Goal: Find contact information: Find contact information

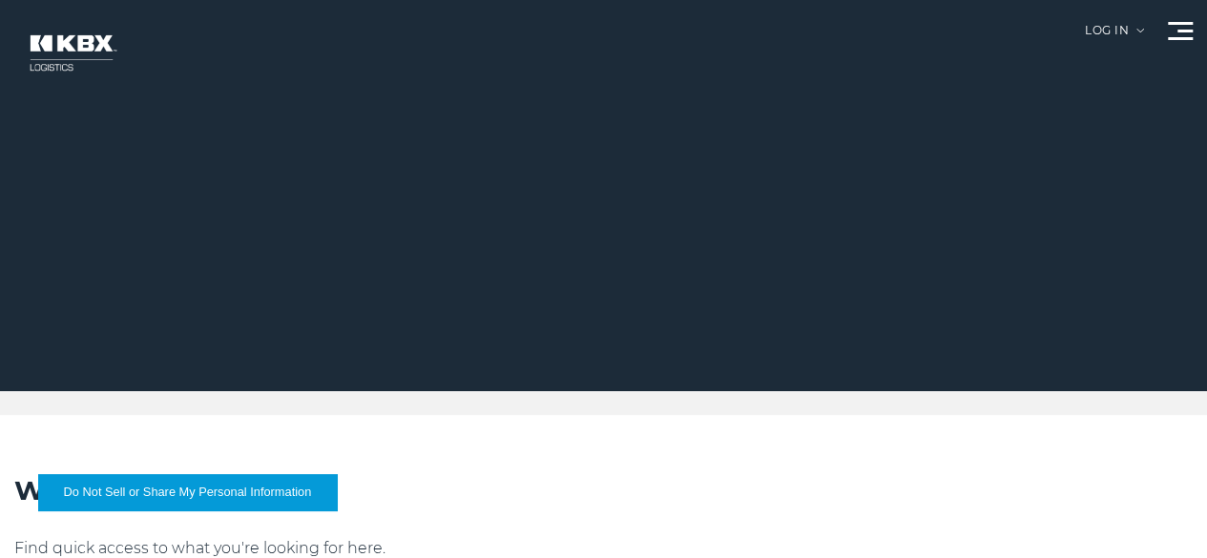
click at [1137, 32] on img at bounding box center [1141, 31] width 8 height 4
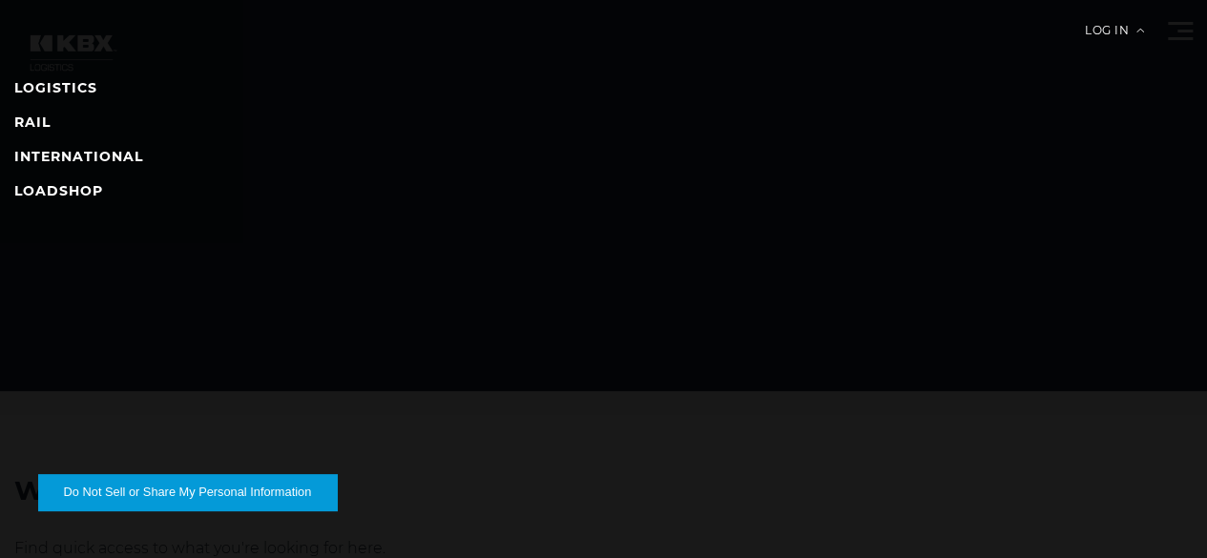
click at [1137, 32] on img at bounding box center [1141, 31] width 8 height 4
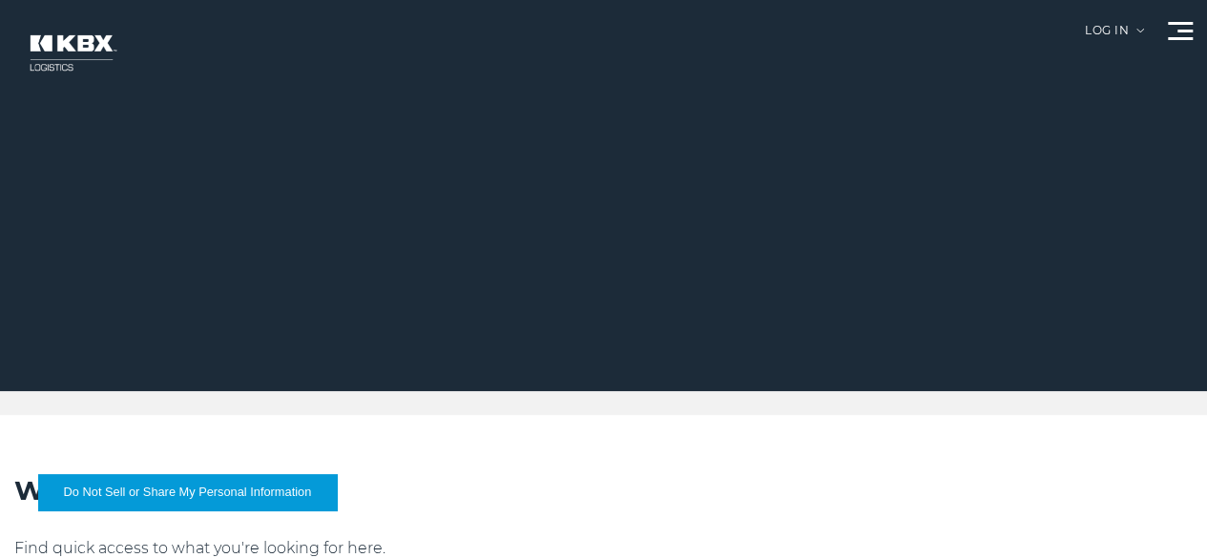
click at [1137, 32] on img at bounding box center [1141, 31] width 8 height 4
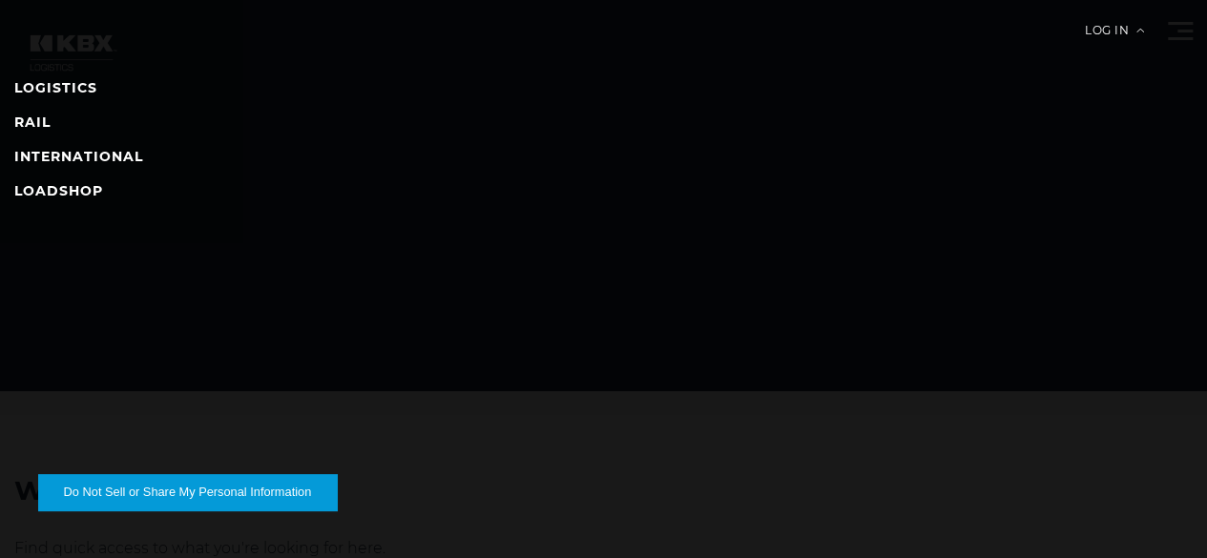
click at [1137, 32] on img at bounding box center [1141, 31] width 8 height 4
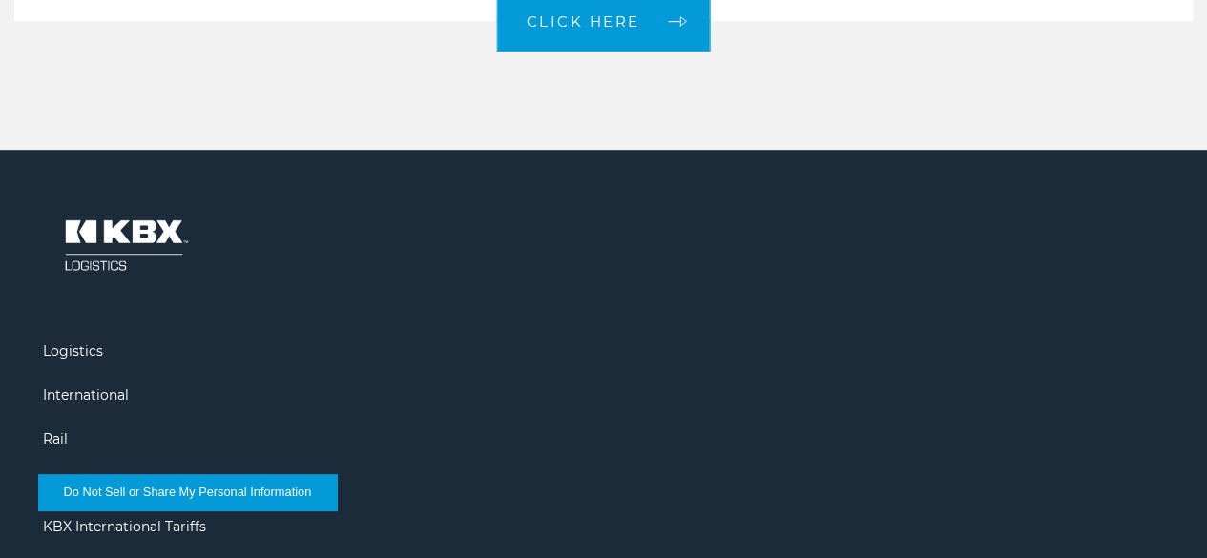
scroll to position [4224, 0]
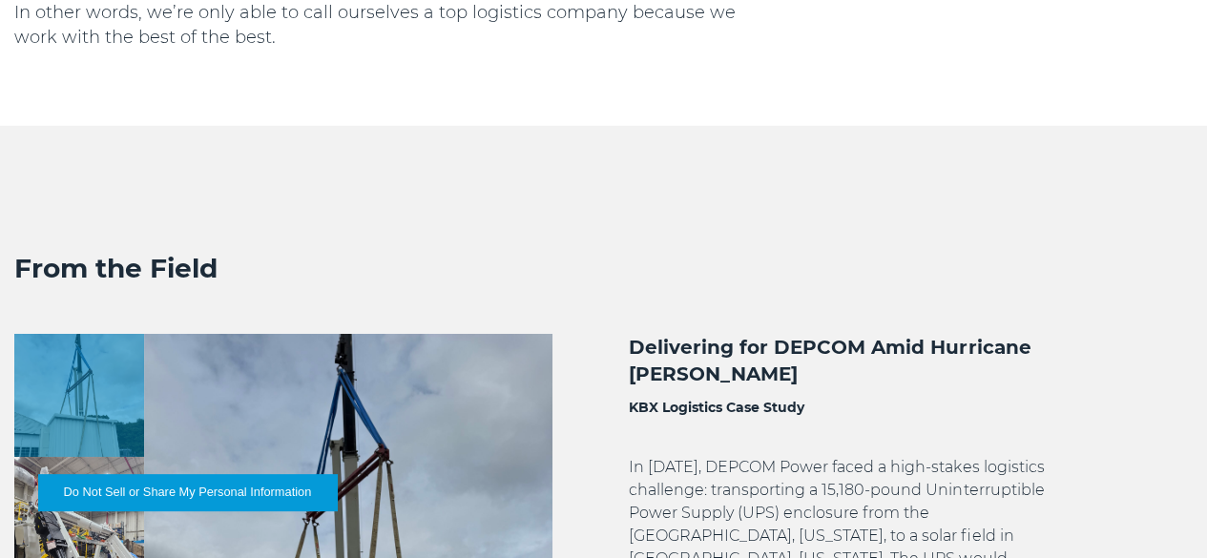
scroll to position [2411, 0]
